Goal: Complete application form

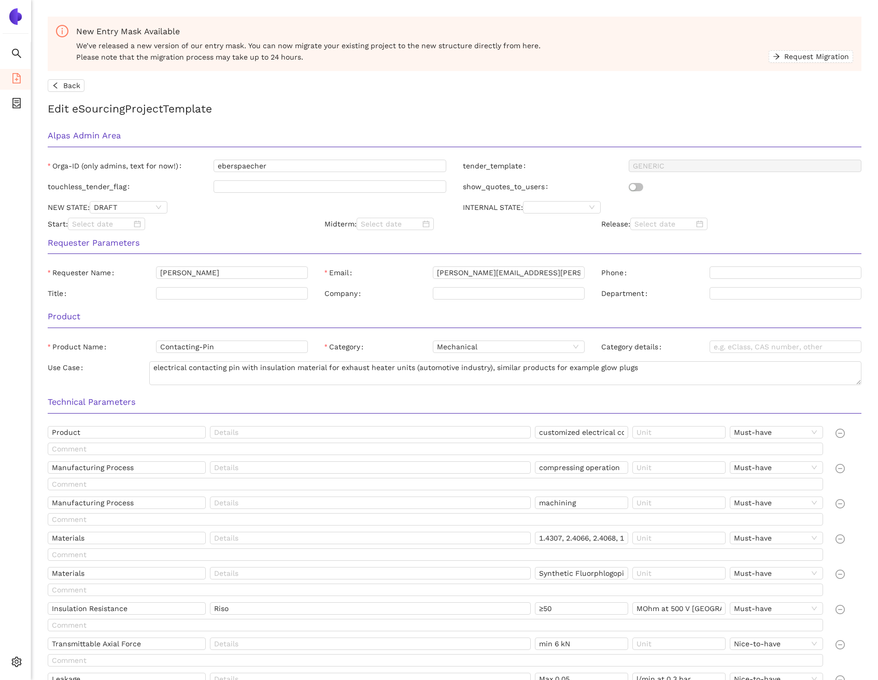
click at [72, 90] on span "Back" at bounding box center [71, 85] width 17 height 11
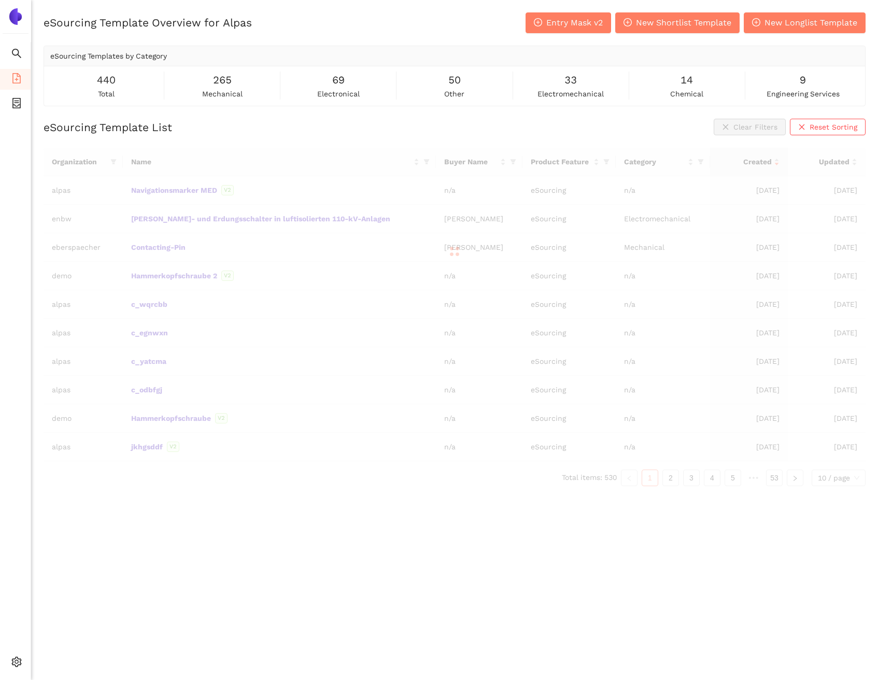
click at [179, 186] on div at bounding box center [455, 251] width 822 height 207
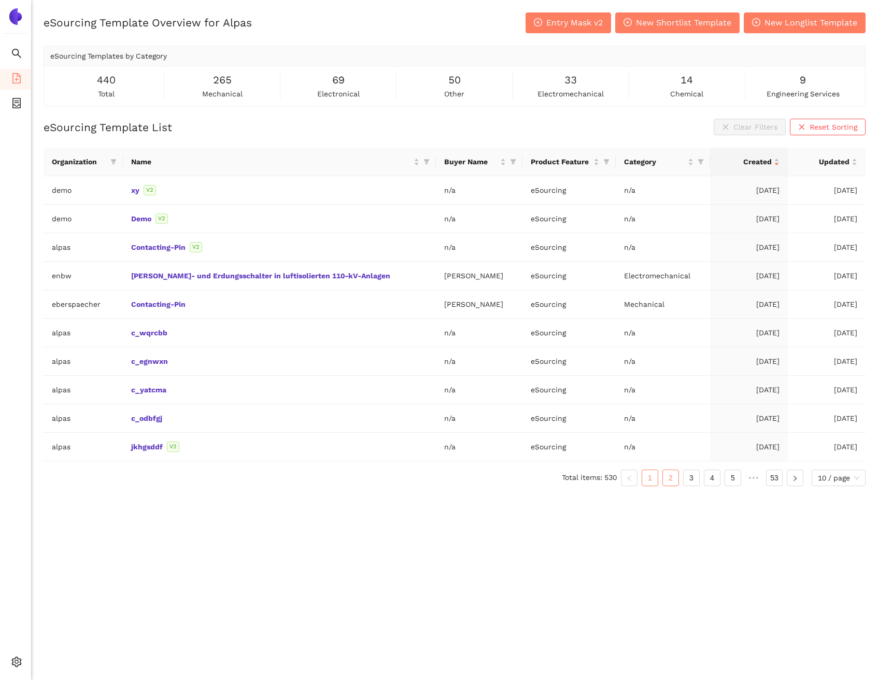
click at [672, 408] on link "2" at bounding box center [671, 478] width 16 height 16
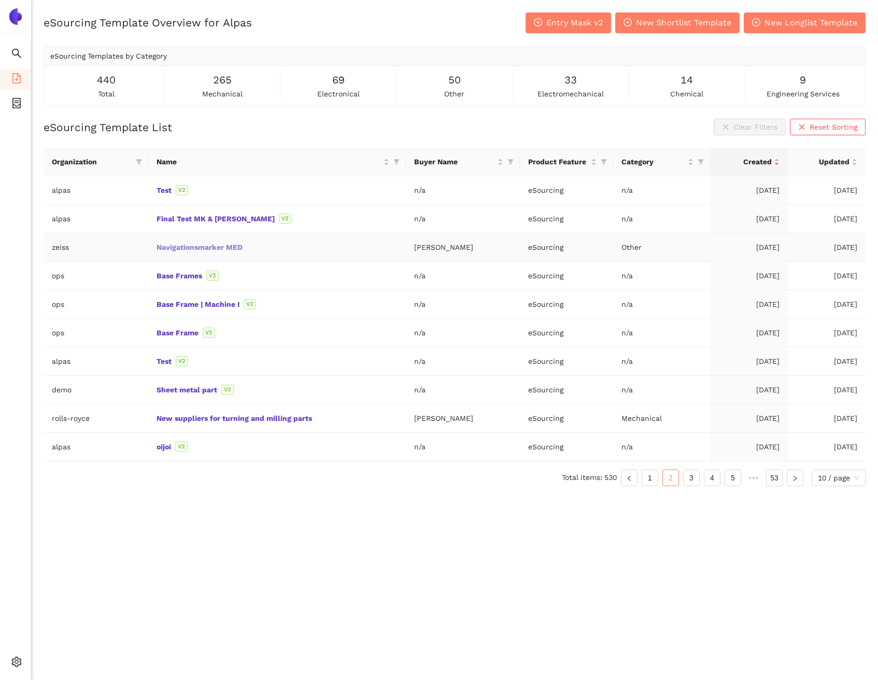
click at [0, 0] on link "Navigationsmarker MED" at bounding box center [0, 0] width 0 height 0
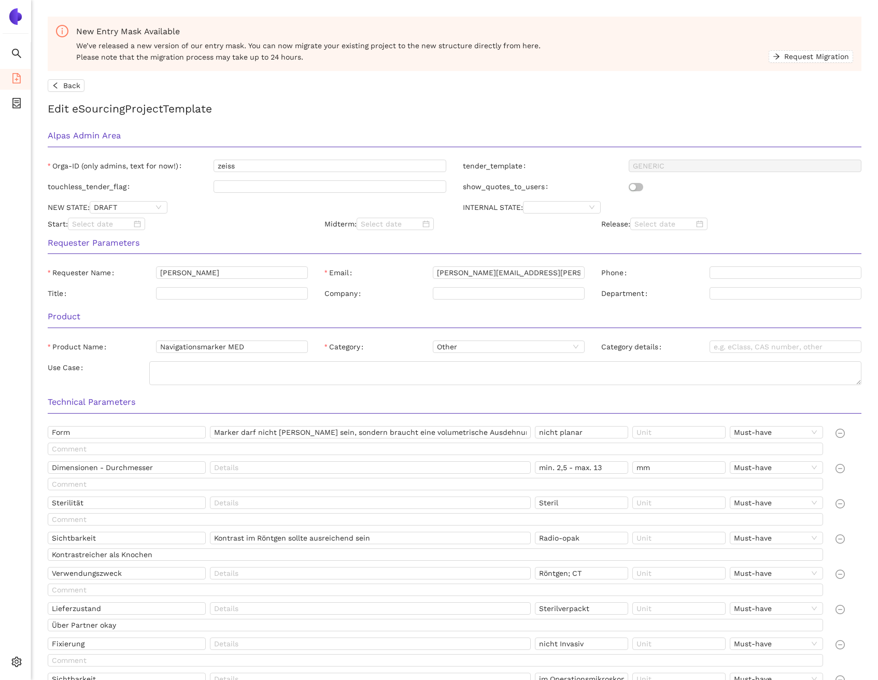
click at [551, 396] on h3 "Technical Parameters" at bounding box center [454, 401] width 813 height 13
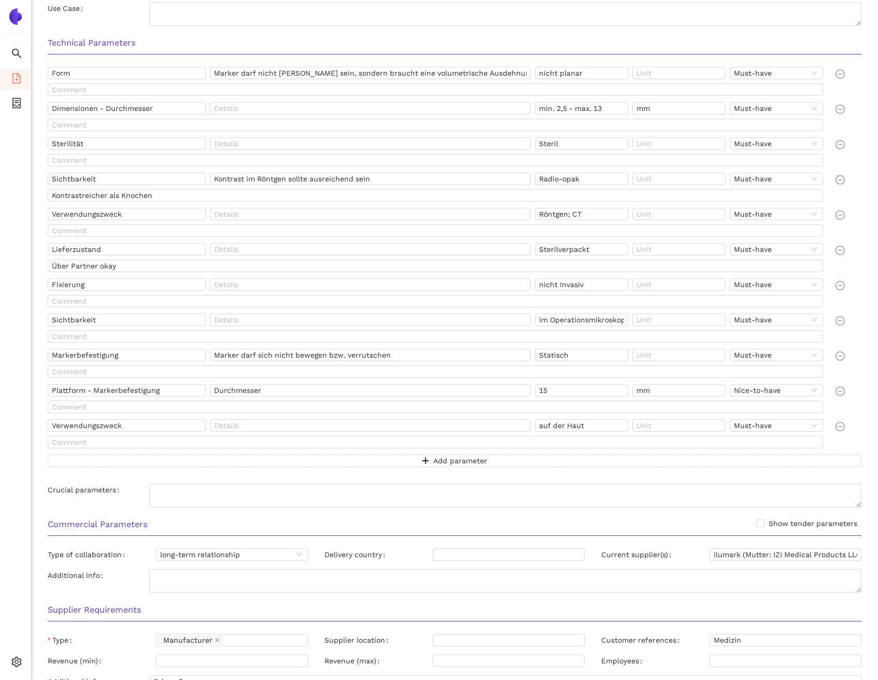
scroll to position [361, 0]
click at [579, 318] on input "im Operationsmikroskop" at bounding box center [581, 317] width 93 height 12
click at [123, 352] on input "Markerbefestigung" at bounding box center [127, 353] width 158 height 12
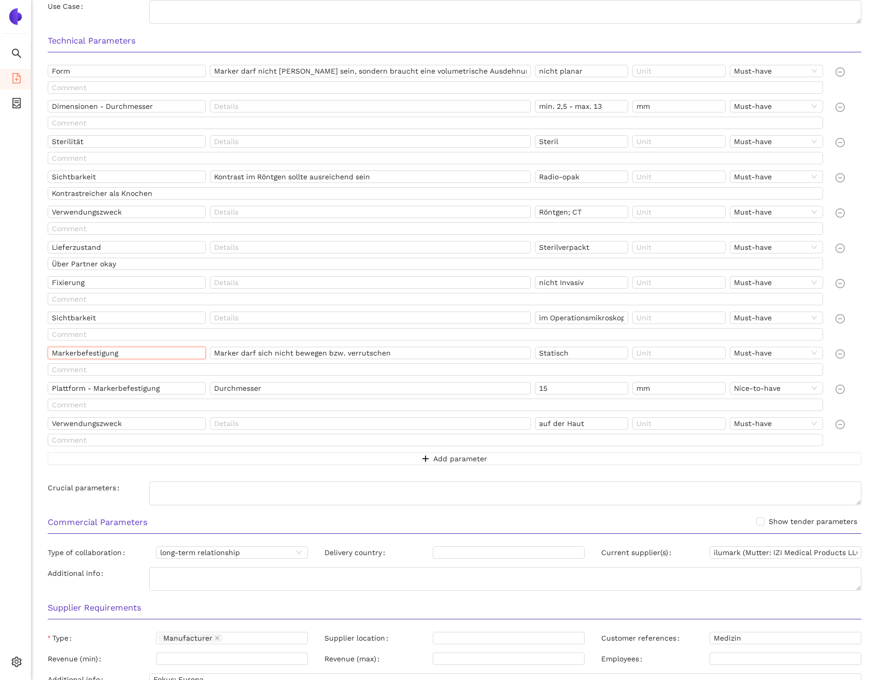
click at [123, 352] on input "Markerbefestigung" at bounding box center [127, 353] width 158 height 12
click at [584, 355] on input "Statisch" at bounding box center [581, 353] width 93 height 12
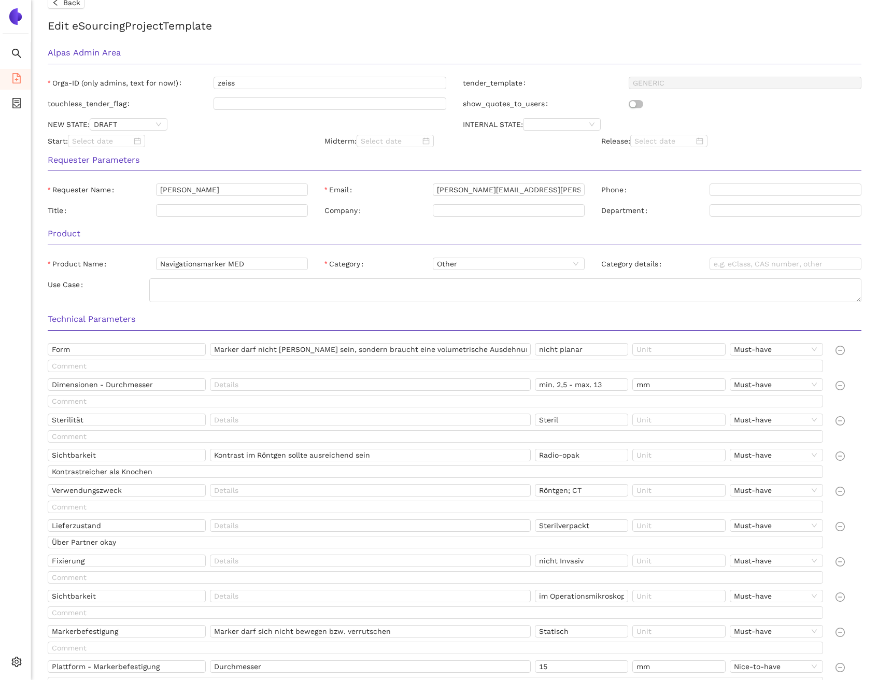
scroll to position [0, 0]
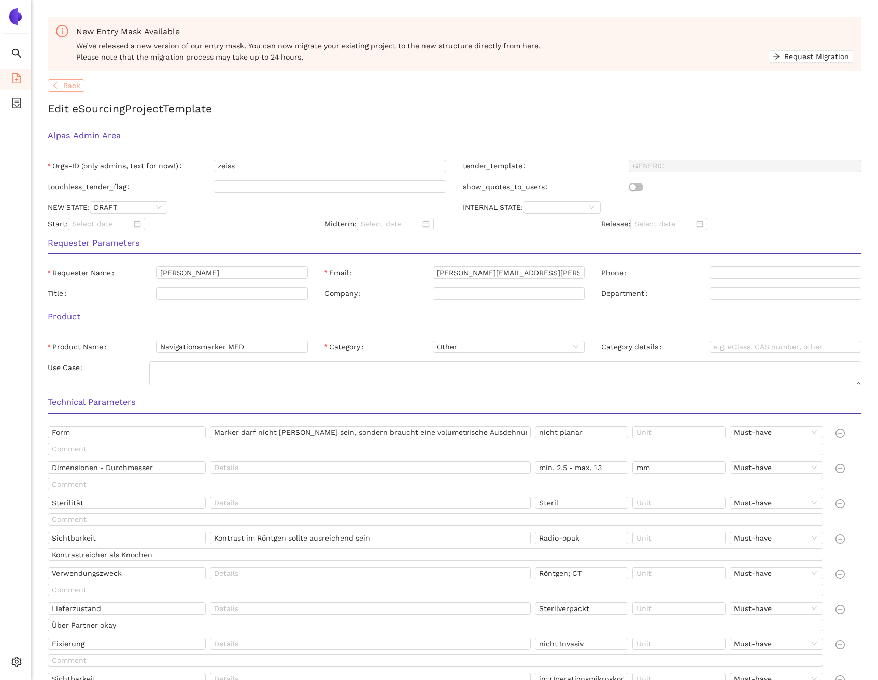
click at [70, 86] on span "Back" at bounding box center [71, 85] width 17 height 11
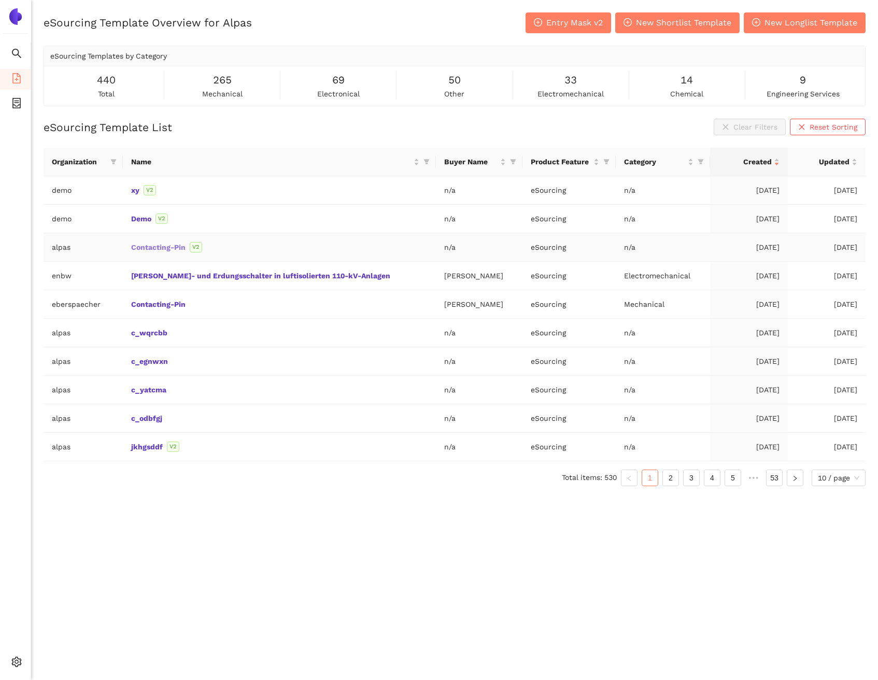
click at [0, 0] on link "Contacting-Pin" at bounding box center [0, 0] width 0 height 0
